Goal: Task Accomplishment & Management: Manage account settings

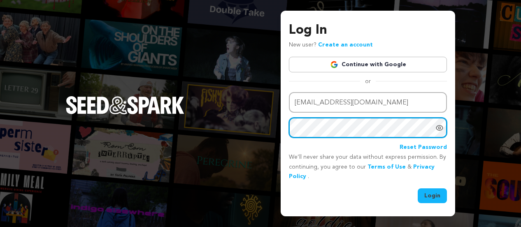
click at [418, 188] on button "Login" at bounding box center [432, 195] width 29 height 15
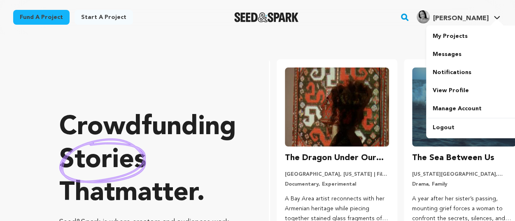
scroll to position [0, 134]
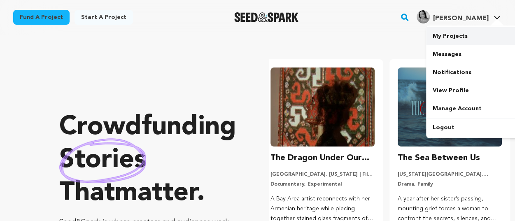
click at [459, 36] on link "My Projects" at bounding box center [472, 36] width 92 height 18
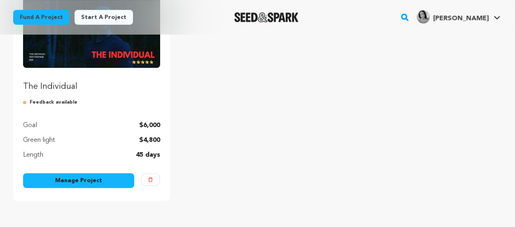
scroll to position [139, 0]
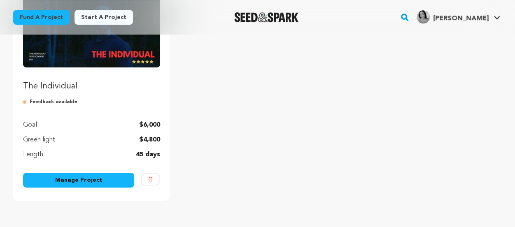
click at [90, 184] on link "Manage Project" at bounding box center [78, 180] width 111 height 15
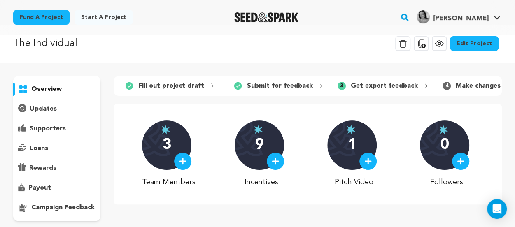
scroll to position [10, 0]
